Goal: Navigation & Orientation: Find specific page/section

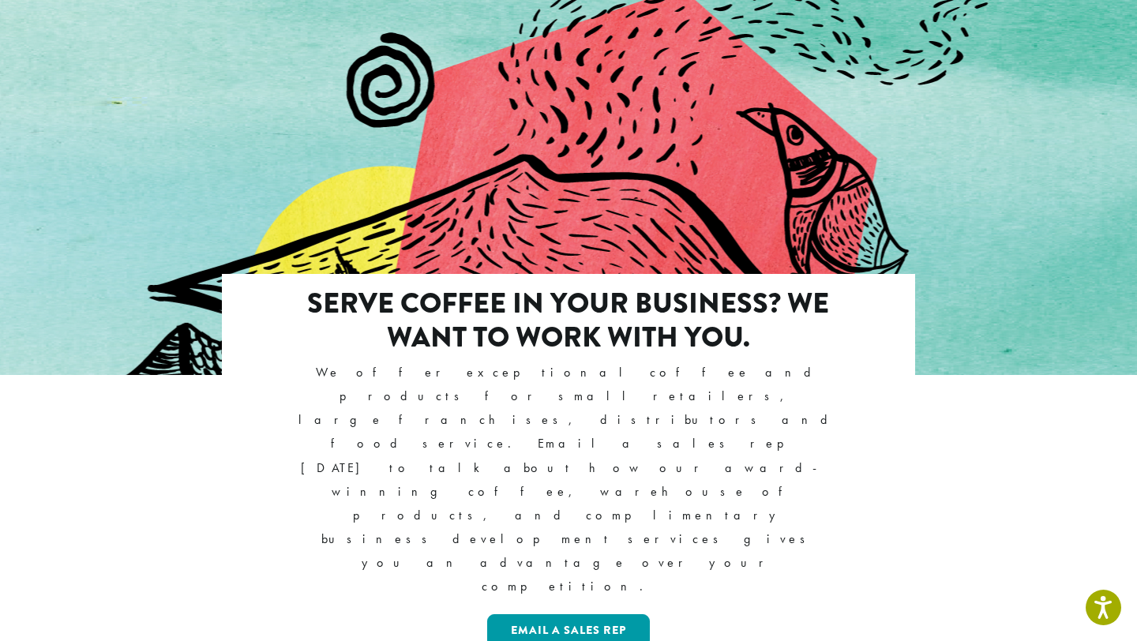
scroll to position [4463, 0]
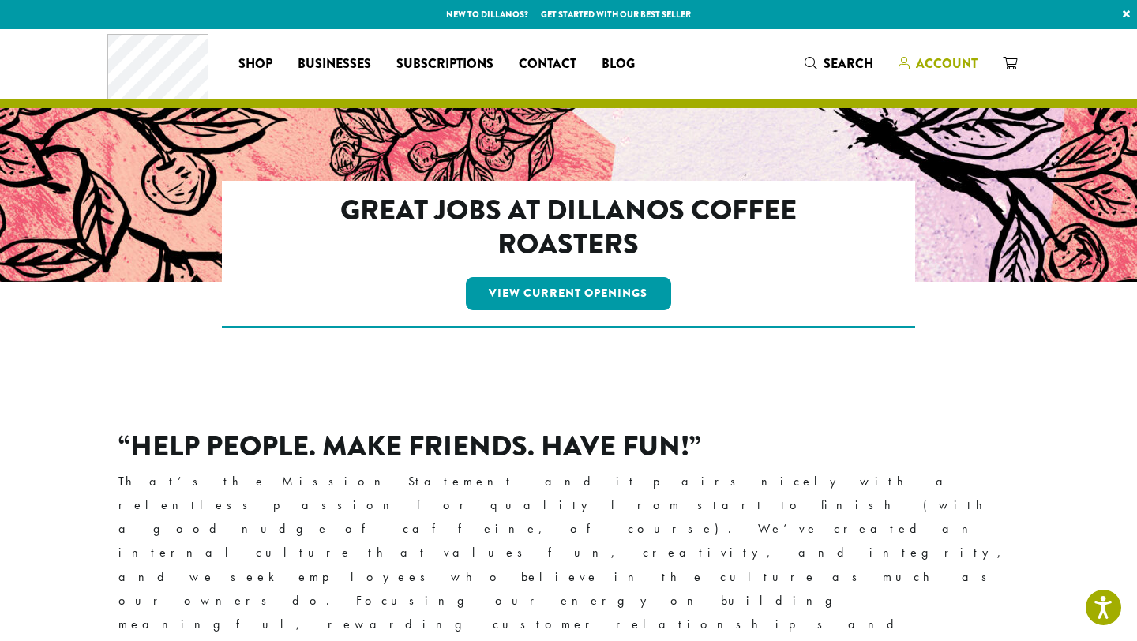
click at [930, 68] on span "Account" at bounding box center [947, 63] width 62 height 18
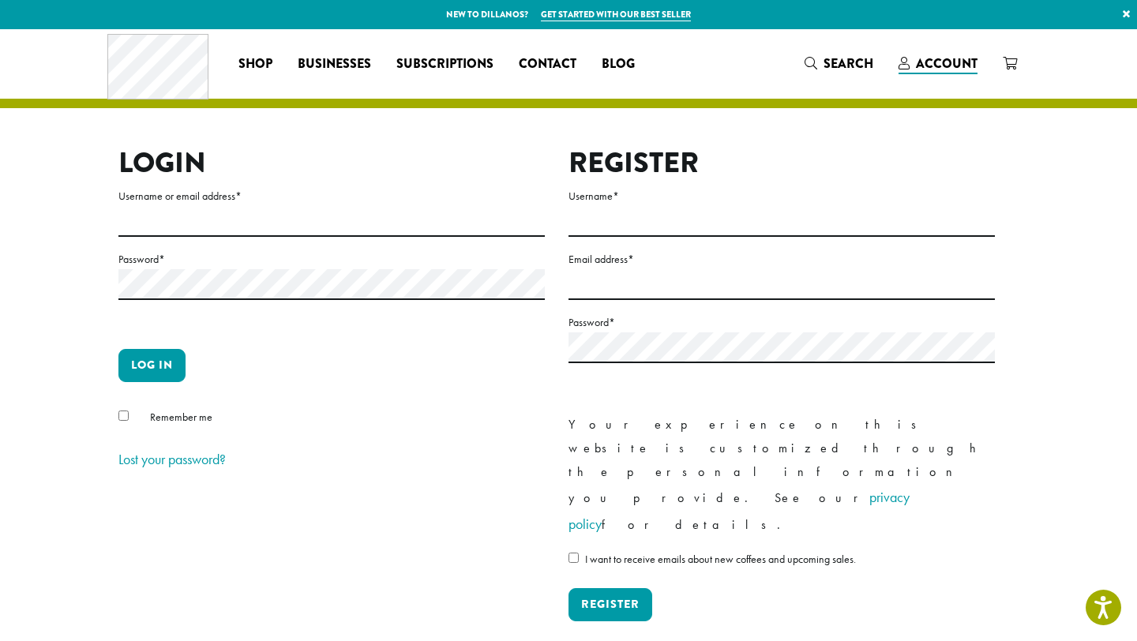
click at [212, 255] on label "Password *" at bounding box center [331, 260] width 427 height 20
click at [209, 215] on input "Username or email address *" at bounding box center [331, 221] width 427 height 31
type input "**********"
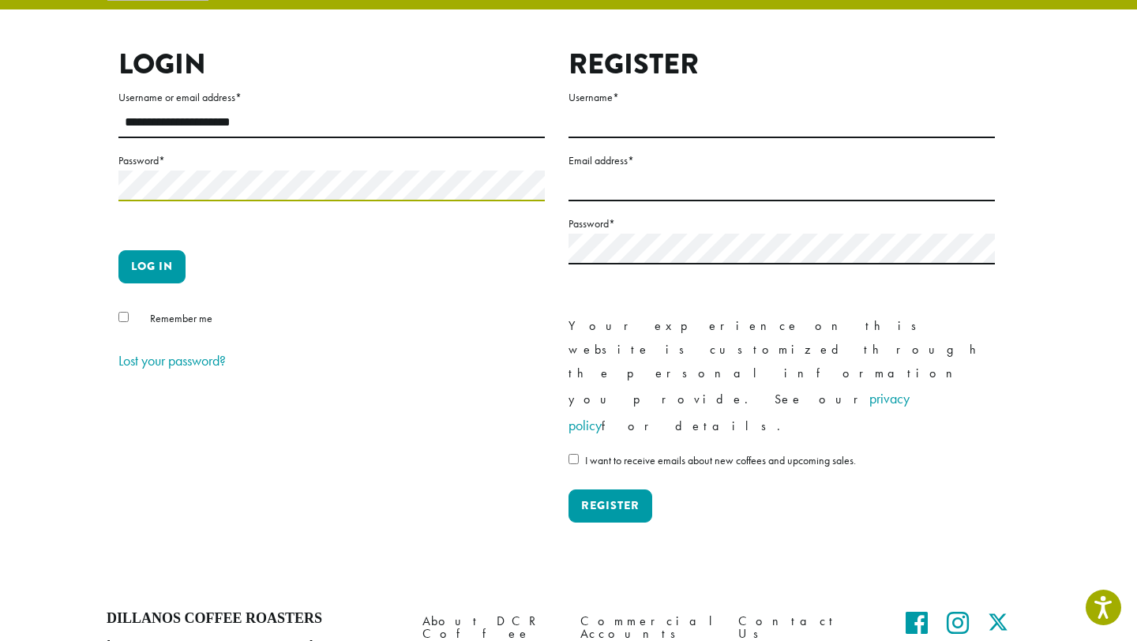
scroll to position [171, 0]
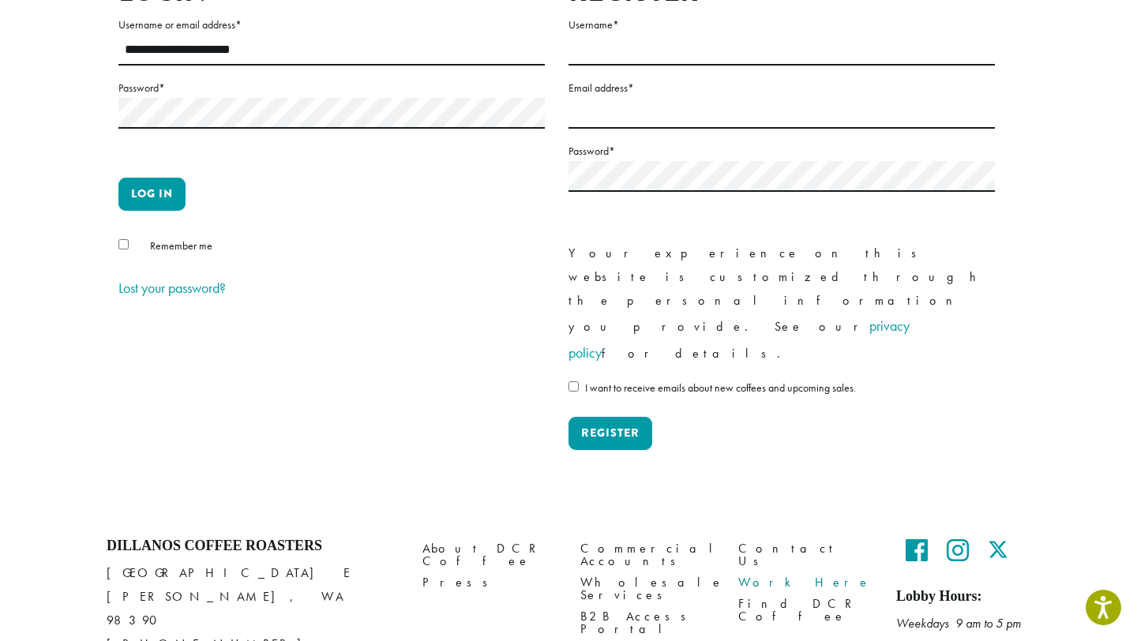
click at [746, 573] on link "Work Here" at bounding box center [806, 583] width 134 height 21
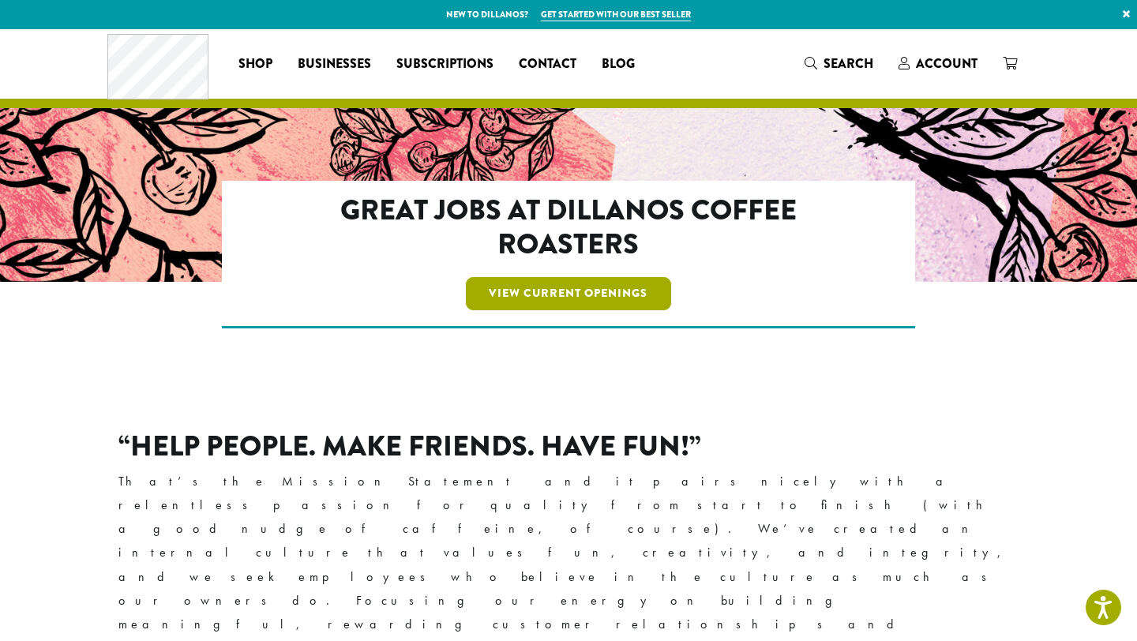
click at [590, 301] on link "View Current Openings" at bounding box center [569, 293] width 206 height 33
